Goal: Check status: Check status

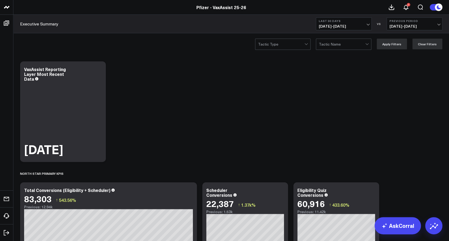
click at [351, 25] on span "[DATE] - [DATE]" at bounding box center [344, 26] width 50 height 4
click at [343, 46] on link "Last 7 Days" at bounding box center [343, 46] width 55 height 10
click at [357, 24] on button "Last 7 Days [DATE] - [DATE]" at bounding box center [344, 23] width 56 height 13
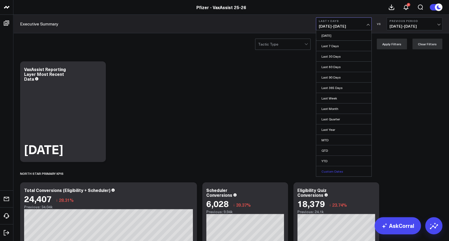
click at [328, 171] on link "Custom Dates" at bounding box center [343, 171] width 55 height 10
select select "8"
select select "2025"
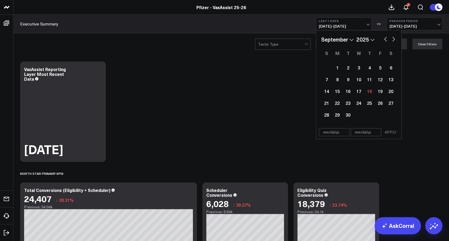
click at [384, 39] on button "button" at bounding box center [385, 38] width 5 height 6
select select "7"
select select "2025"
click at [338, 80] on div "4" at bounding box center [337, 79] width 11 height 11
type input "[DATE]"
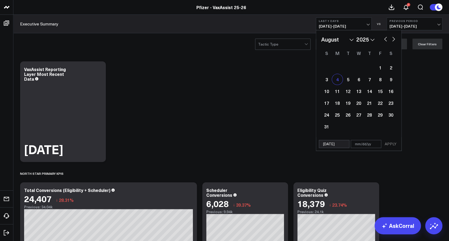
select select "7"
select select "2025"
click at [393, 38] on button "button" at bounding box center [393, 38] width 5 height 6
select select "8"
select select "2025"
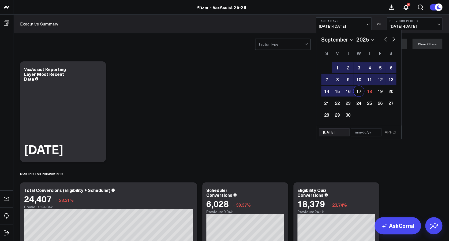
click at [356, 92] on div "17" at bounding box center [358, 91] width 11 height 11
type input "[DATE]"
select select "8"
select select "2025"
click at [386, 131] on button "APPLY" at bounding box center [390, 132] width 16 height 8
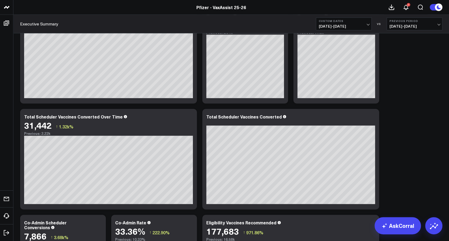
scroll to position [71, 0]
